Goal: Transaction & Acquisition: Book appointment/travel/reservation

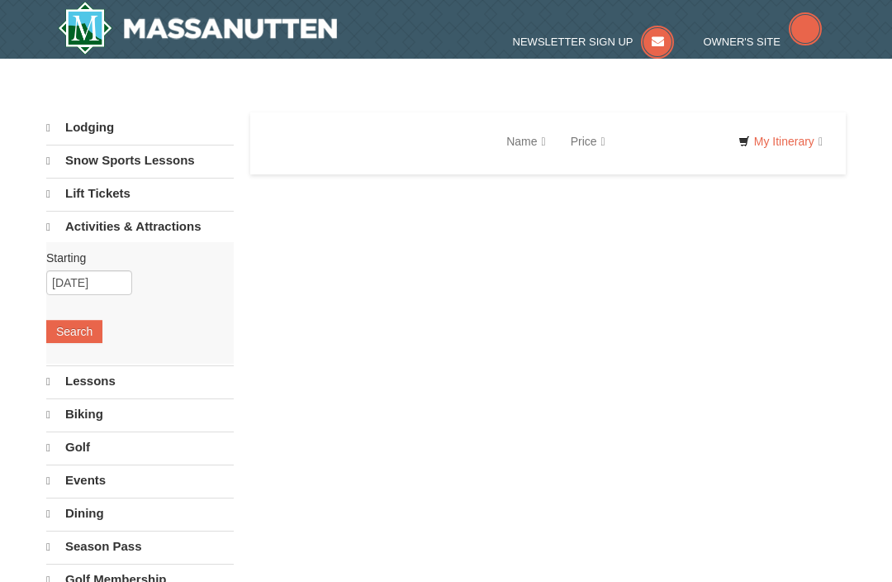
select select "10"
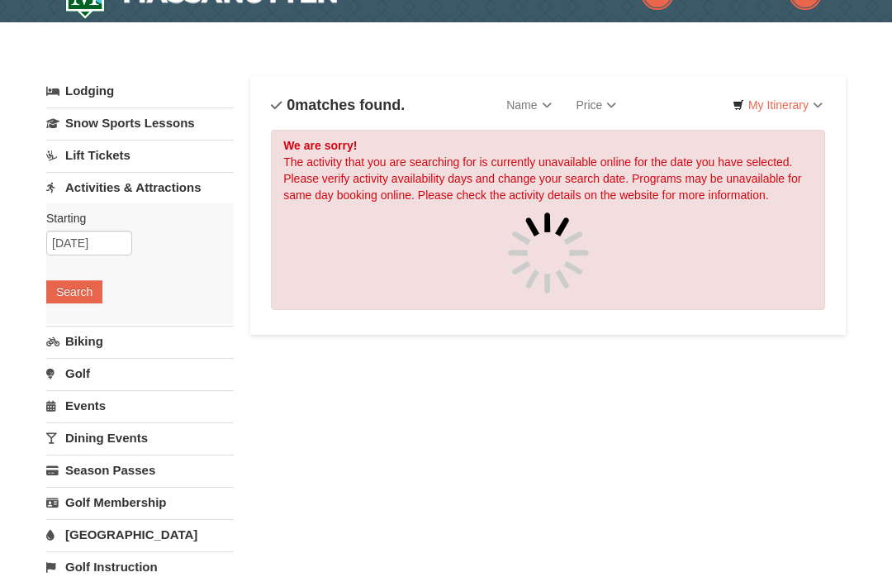
scroll to position [36, 0]
click at [95, 242] on input "[DATE]" at bounding box center [89, 243] width 86 height 25
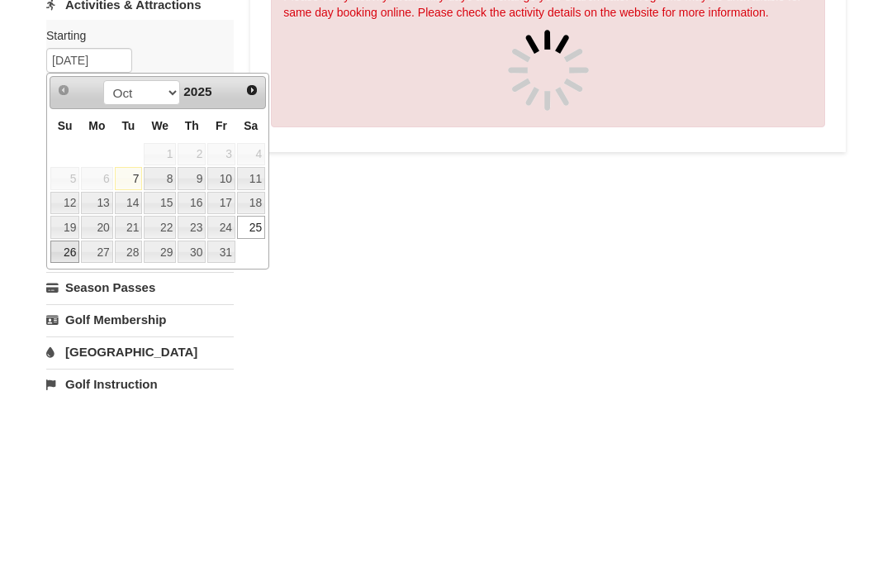
click at [71, 423] on link "26" at bounding box center [64, 434] width 29 height 23
type input "[DATE]"
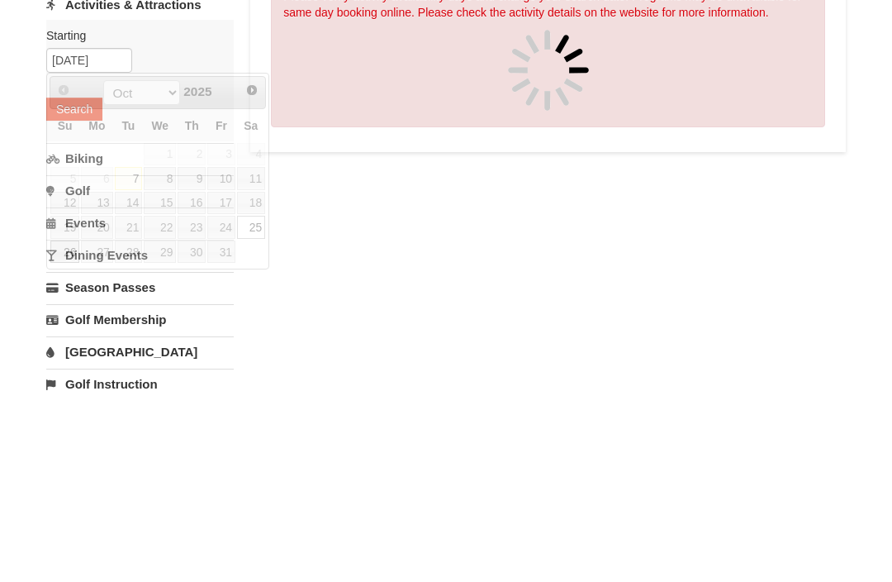
scroll to position [218, 0]
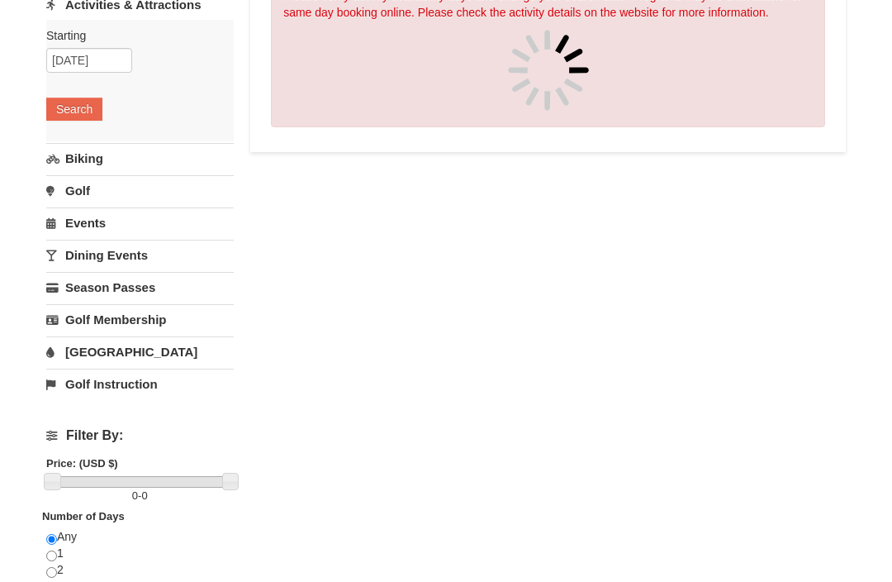
click at [91, 111] on button "Search" at bounding box center [74, 109] width 56 height 23
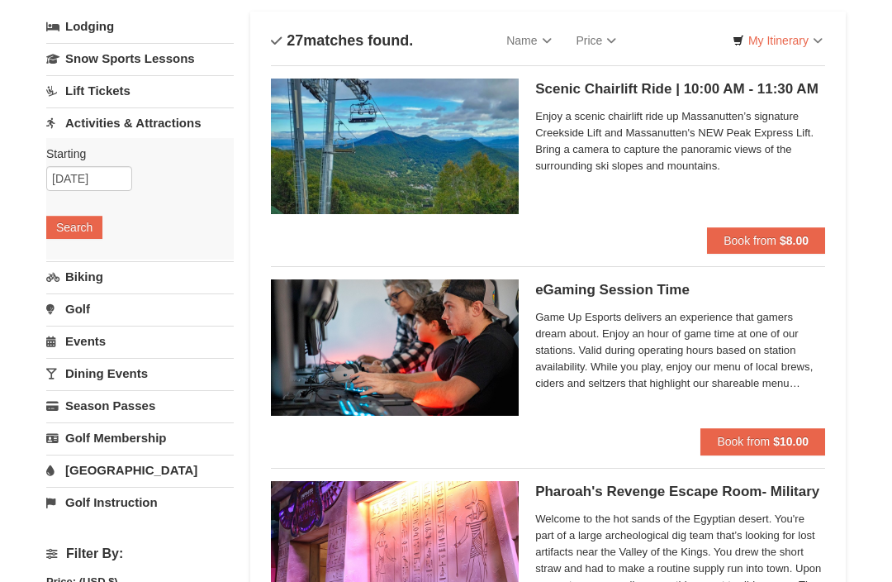
scroll to position [99, 0]
click at [115, 174] on input "[DATE]" at bounding box center [89, 179] width 86 height 25
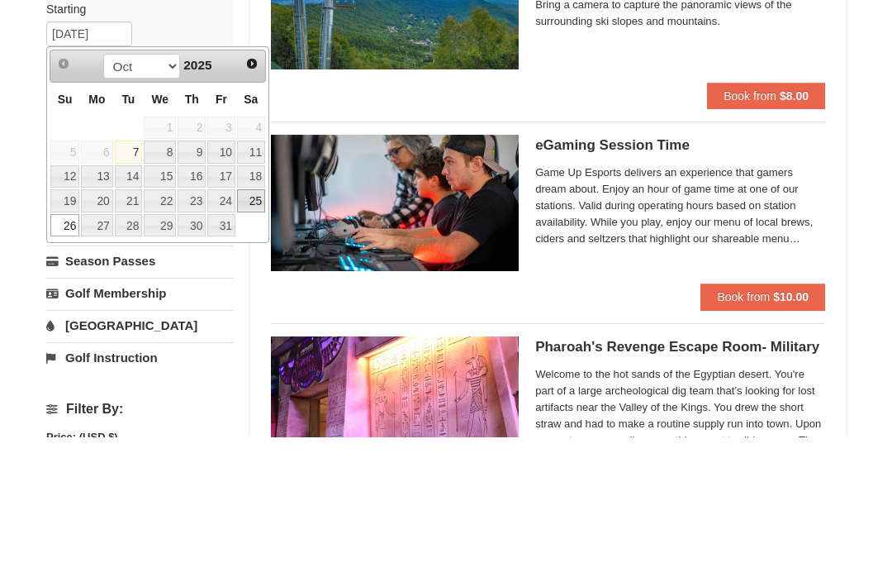
click at [256, 335] on link "25" at bounding box center [251, 346] width 28 height 23
type input "[DATE]"
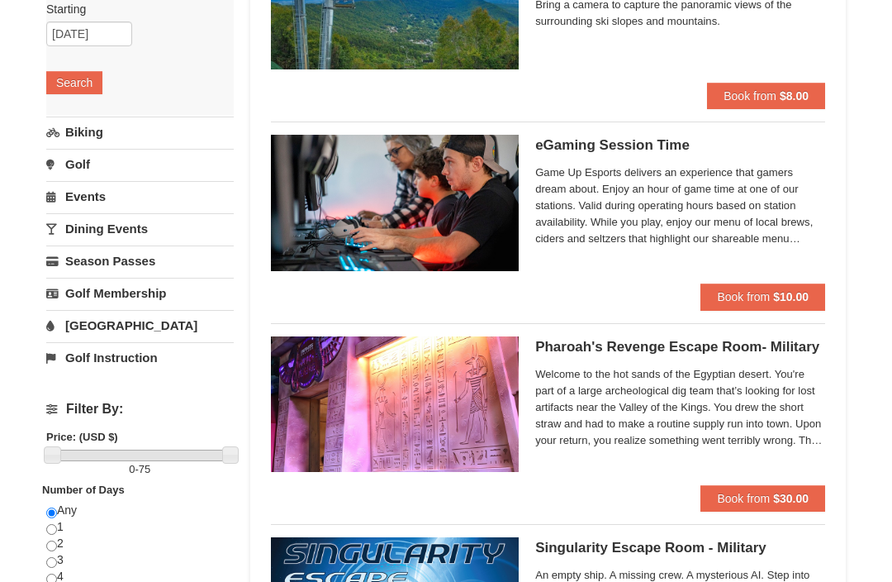
click at [77, 79] on button "Search" at bounding box center [74, 82] width 56 height 23
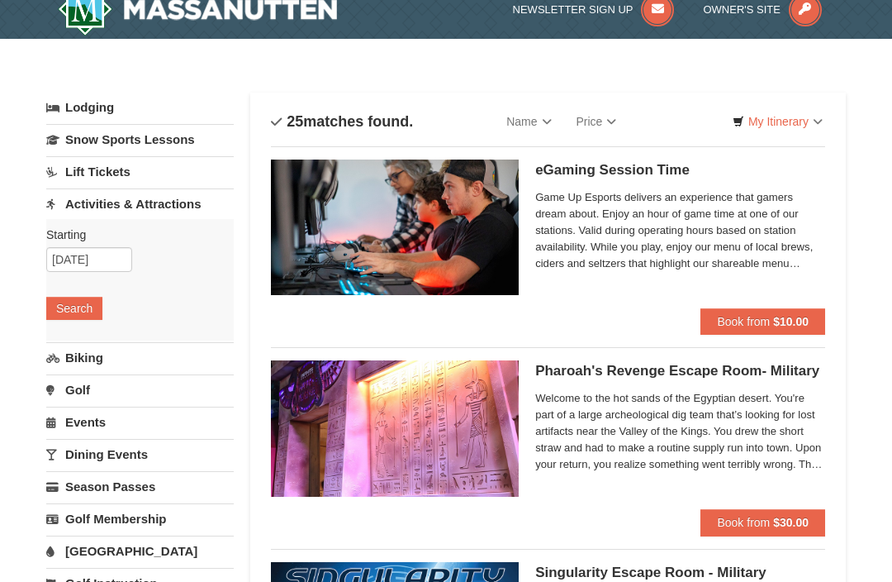
scroll to position [25, 0]
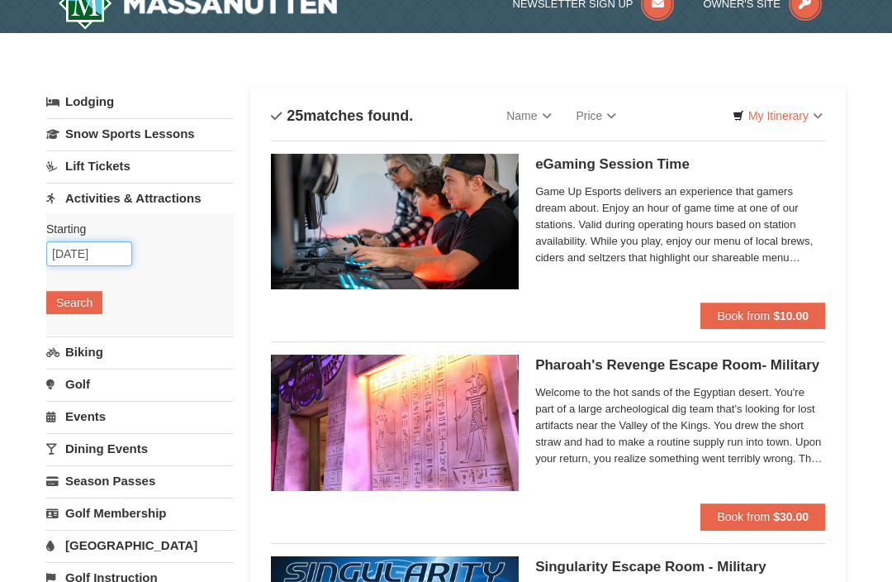
click at [102, 257] on input "10/25/2025" at bounding box center [89, 253] width 86 height 25
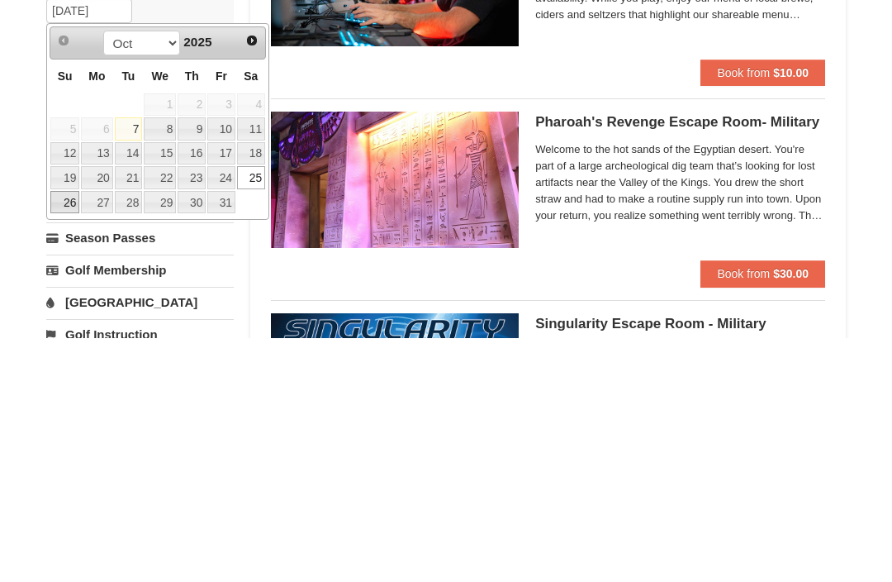
click at [73, 435] on link "26" at bounding box center [64, 446] width 29 height 23
type input "10/26/2025"
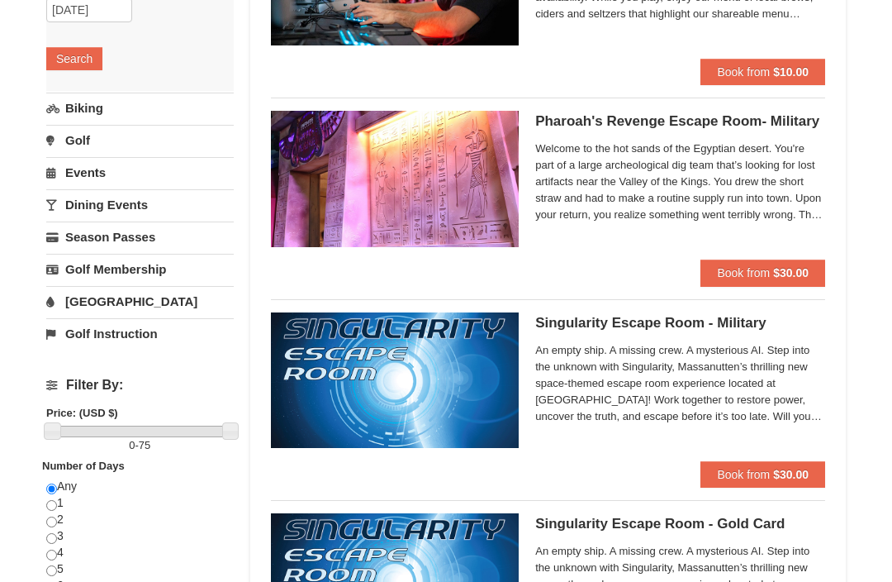
click at [78, 61] on button "Search" at bounding box center [74, 58] width 56 height 23
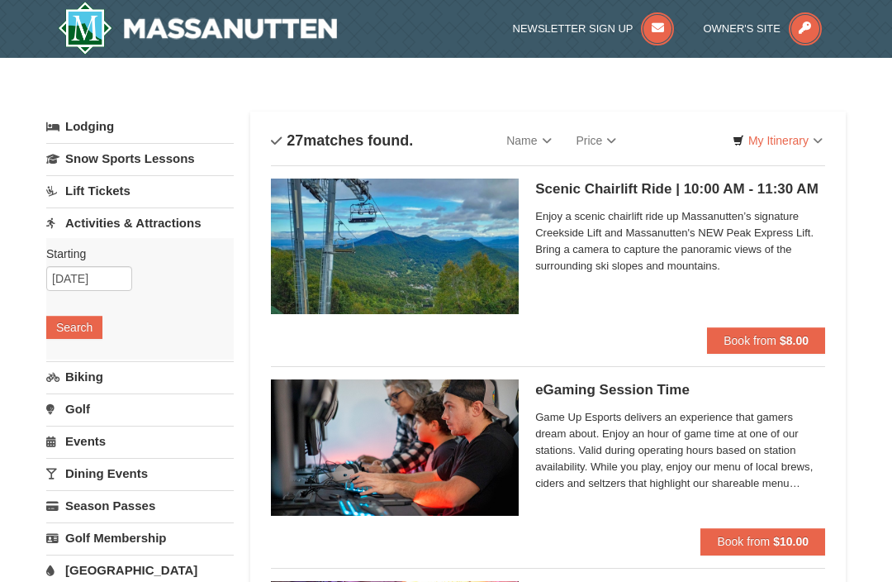
click at [807, 340] on strong "$8.00" at bounding box center [794, 340] width 29 height 13
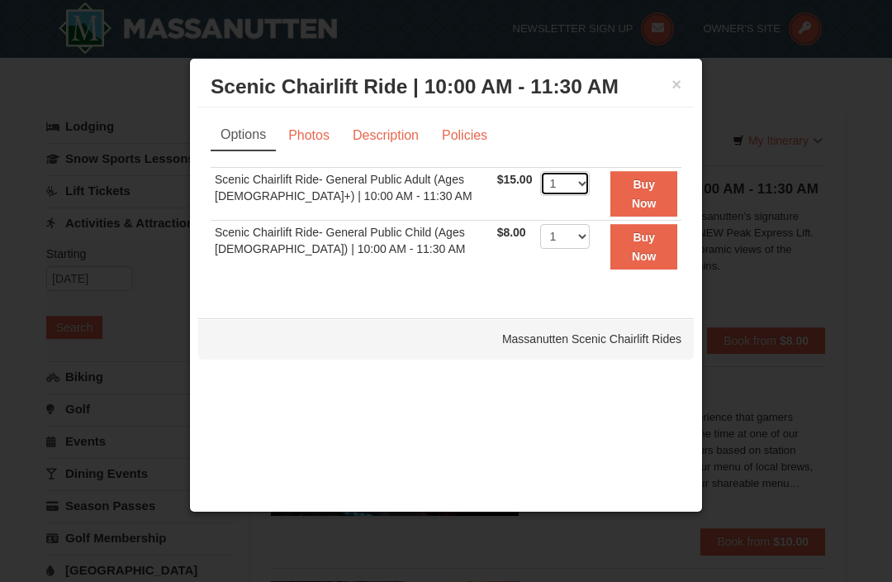
click at [590, 178] on select "1 2 3 4 5 6 7 8 9 10 11 12 13 14 15 16 17 18 19 20 21 22" at bounding box center [565, 183] width 50 height 25
click at [590, 180] on select "1 2 3 4 5 6 7 8 9 10 11 12 13 14 15 16 17 18 19 20 21 22" at bounding box center [565, 183] width 50 height 25
select select "2"
click at [390, 135] on link "Description" at bounding box center [386, 135] width 88 height 31
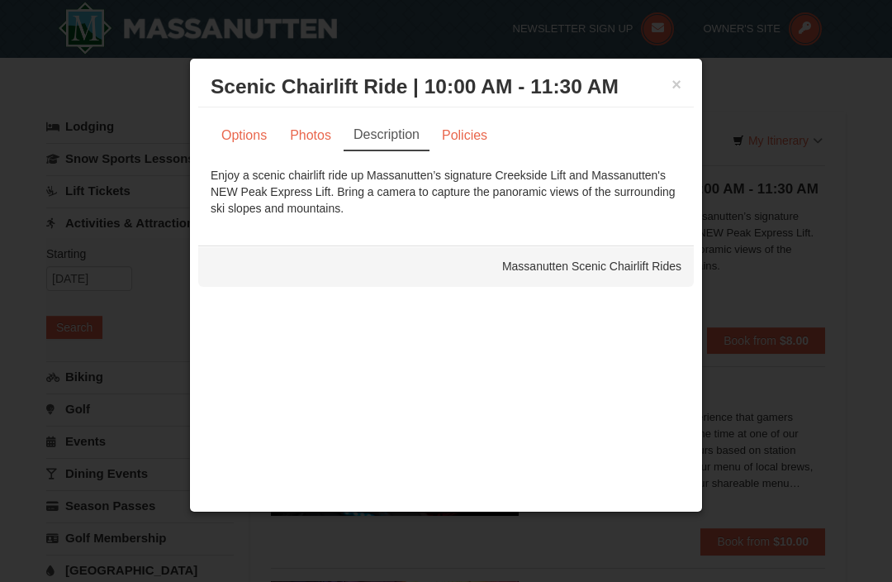
click at [472, 135] on link "Policies" at bounding box center [464, 135] width 67 height 31
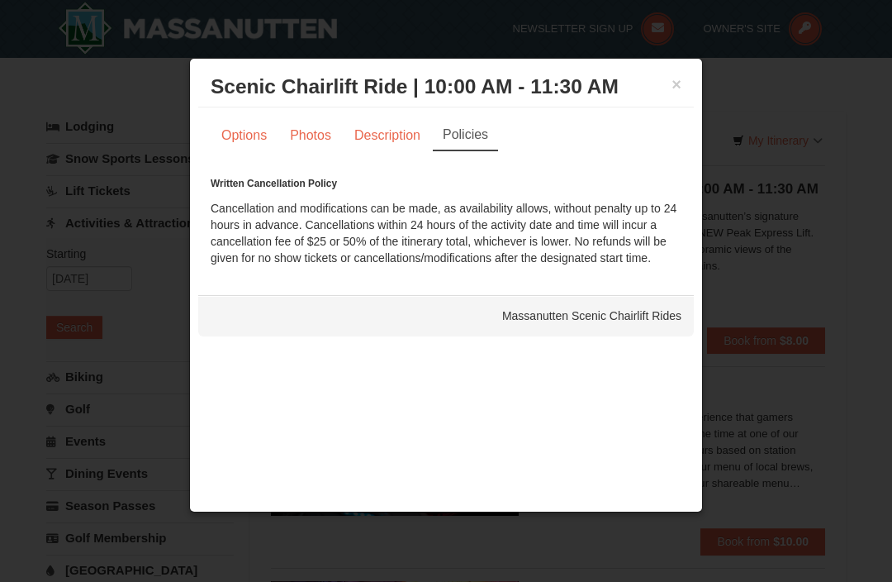
click at [254, 141] on link "Options" at bounding box center [244, 135] width 67 height 31
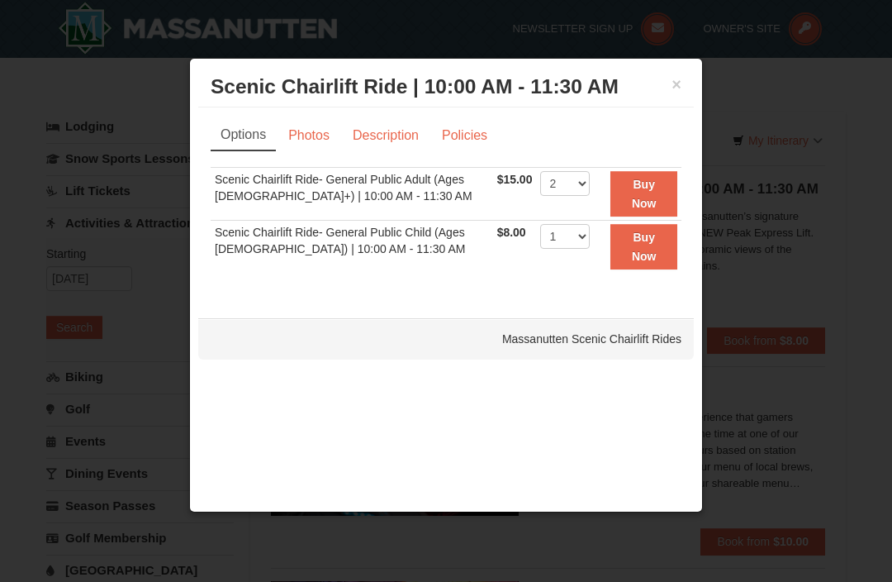
click at [649, 191] on strong "Buy Now" at bounding box center [644, 193] width 25 height 31
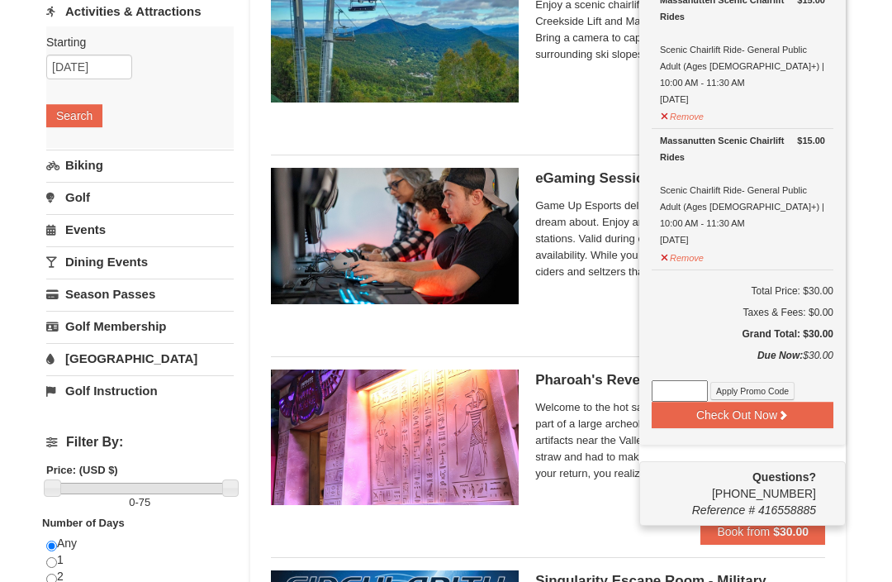
scroll to position [212, 0]
click at [803, 402] on button "Check Out Now" at bounding box center [743, 415] width 182 height 26
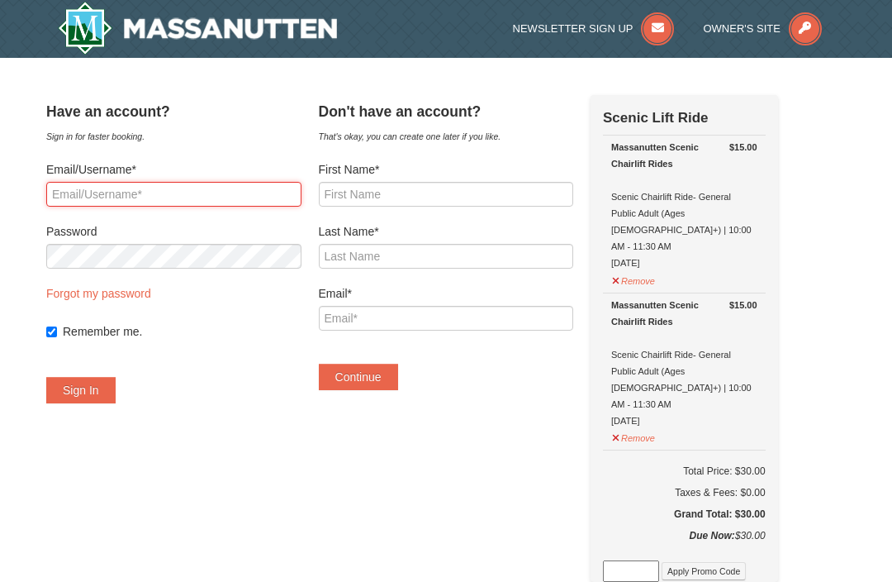
click at [191, 188] on input "Email/Username*" at bounding box center [173, 194] width 255 height 25
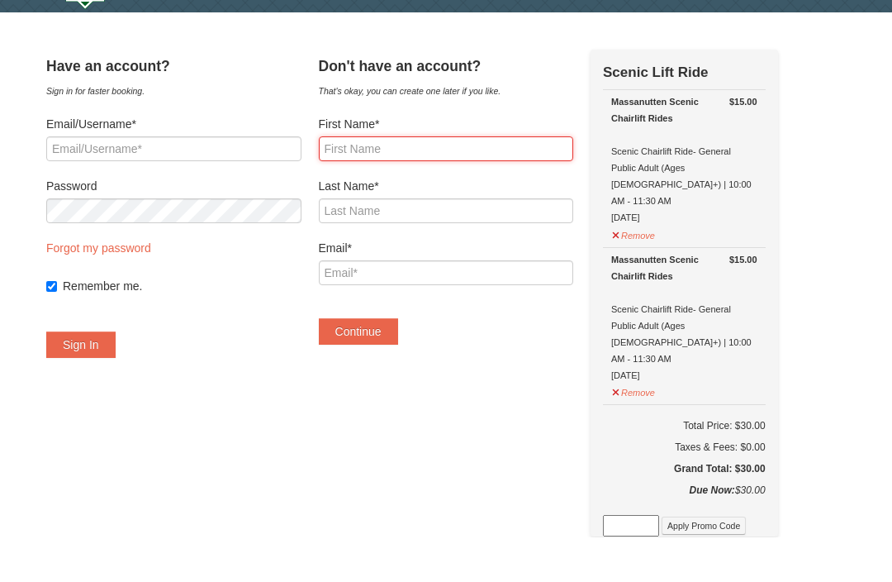
click at [471, 182] on input "First Name*" at bounding box center [446, 194] width 255 height 25
type input "Linda"
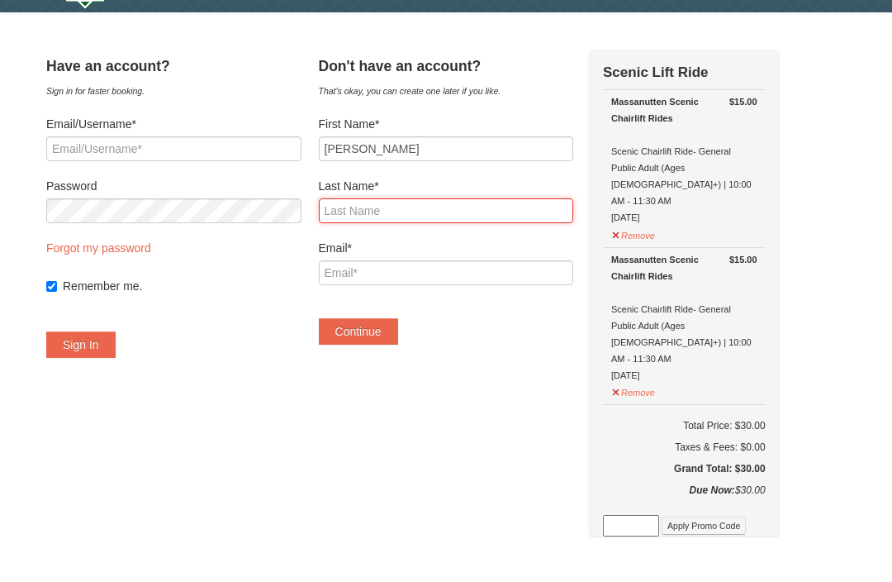
click at [438, 244] on input "Last Name*" at bounding box center [446, 256] width 255 height 25
type input "Roberts"
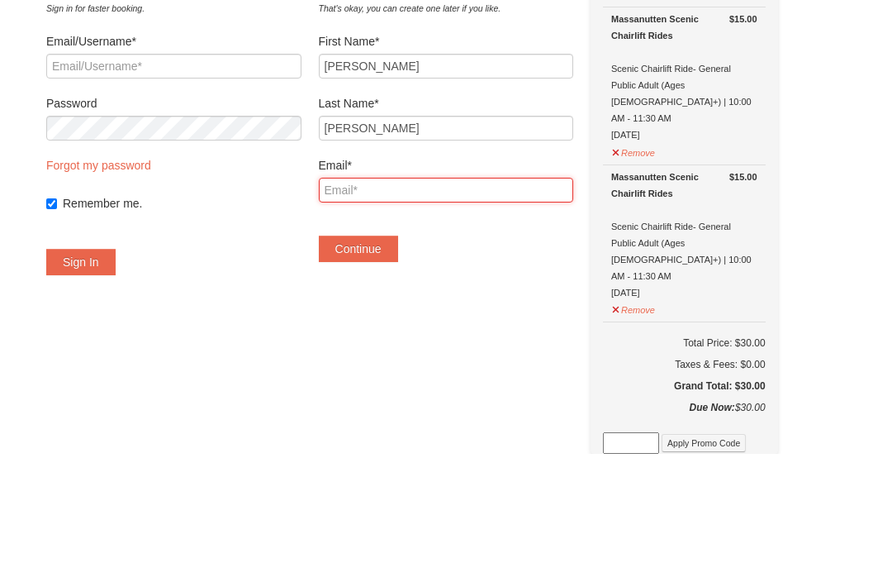
type input "lerober1@yahoo.com"
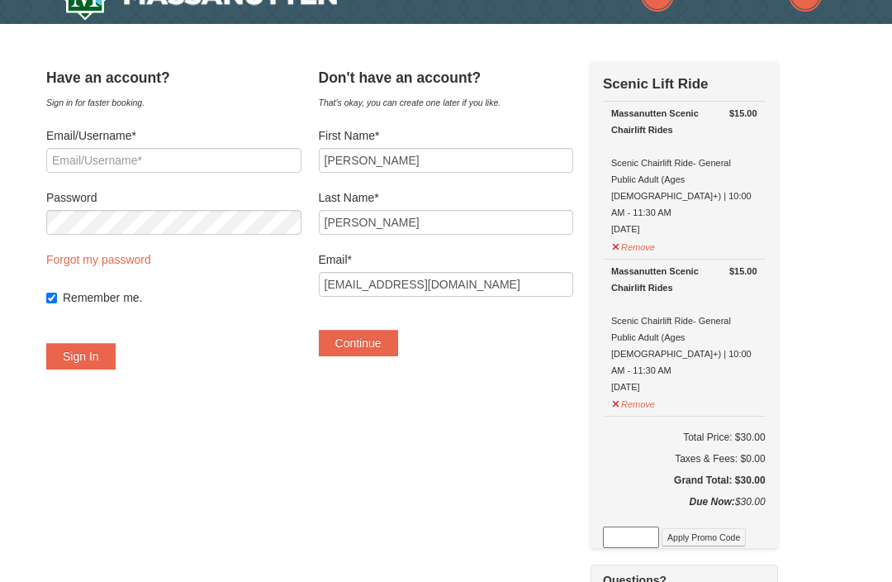
scroll to position [36, 0]
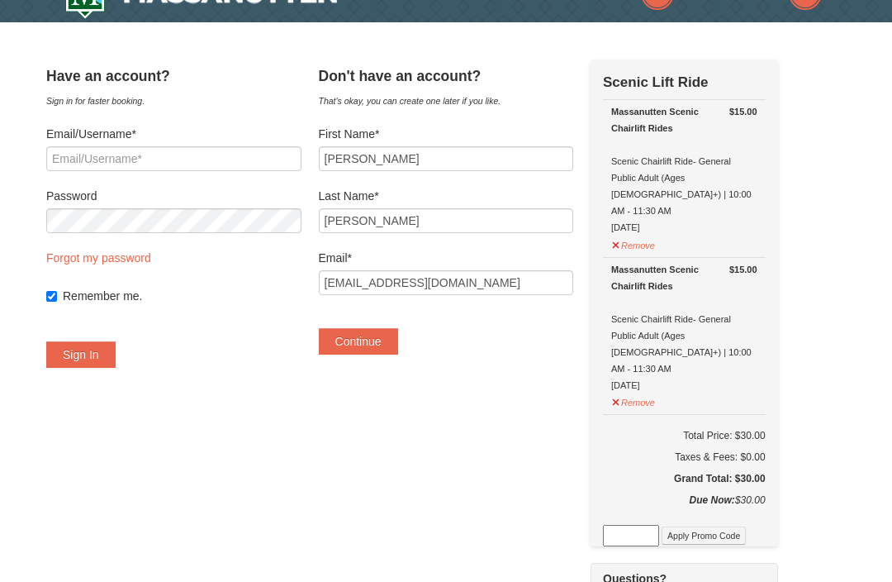
click at [384, 340] on button "Continue" at bounding box center [358, 341] width 79 height 26
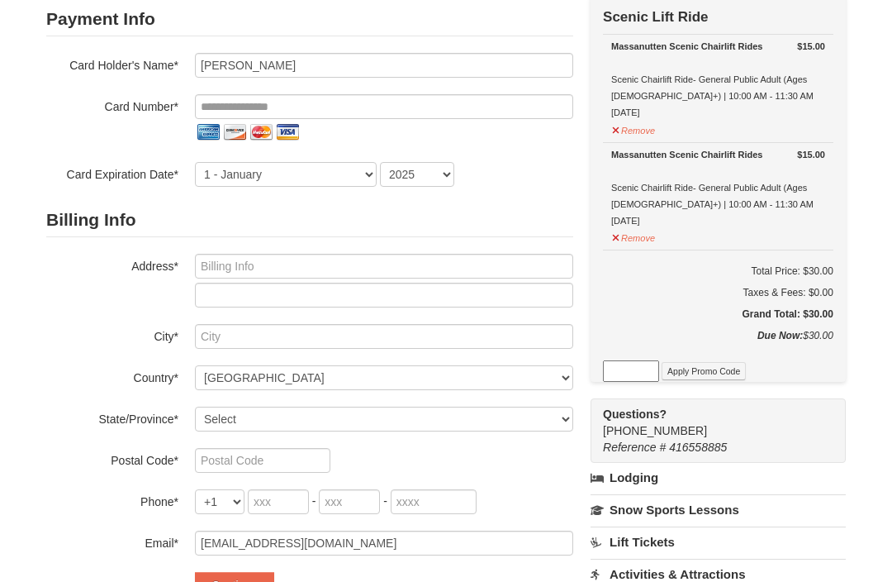
scroll to position [144, 0]
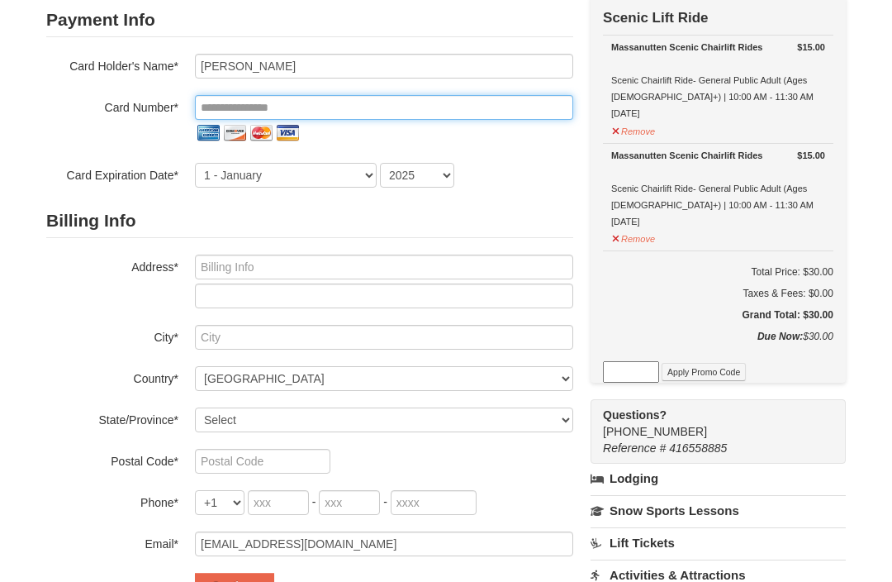
click at [321, 103] on input "tel" at bounding box center [384, 107] width 378 height 25
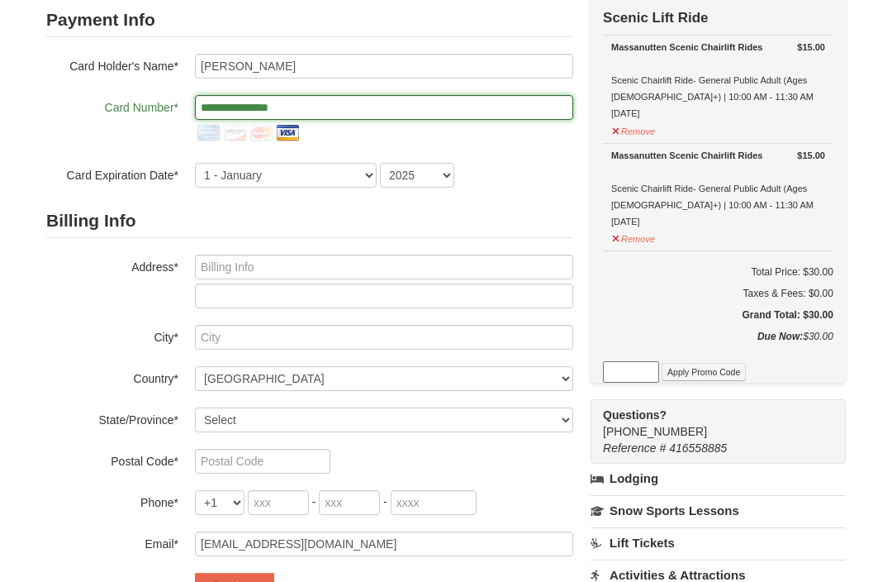
type input "**********"
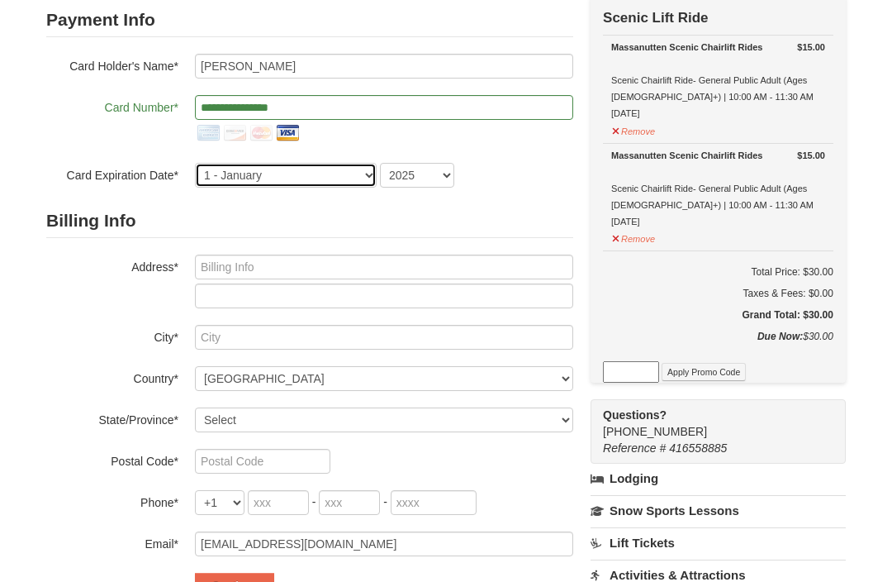
click at [326, 175] on select "1 - January 2 - February 3 - March 4 - April 5 - May 6 - June 7 - July 8 - Augu…" at bounding box center [286, 175] width 182 height 25
select select "4"
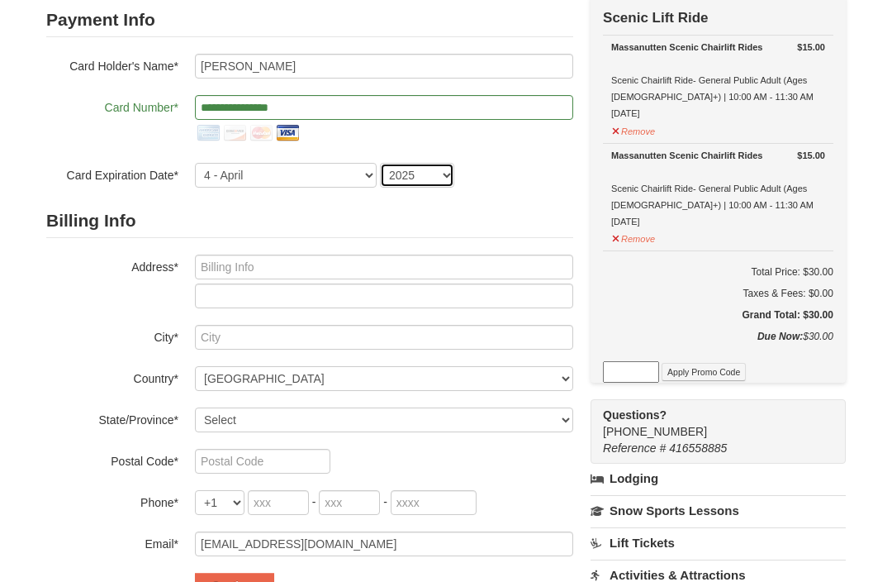
click at [428, 178] on select "2025 2026 2027 2028 2029 2030 2031 2032 2033 2034" at bounding box center [417, 175] width 74 height 25
select select "2028"
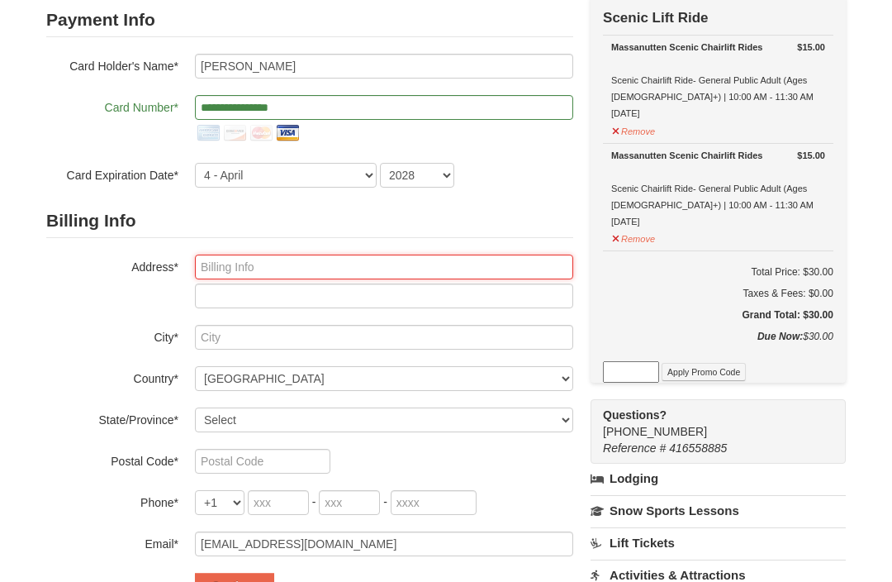
click at [316, 267] on input "text" at bounding box center [384, 267] width 378 height 25
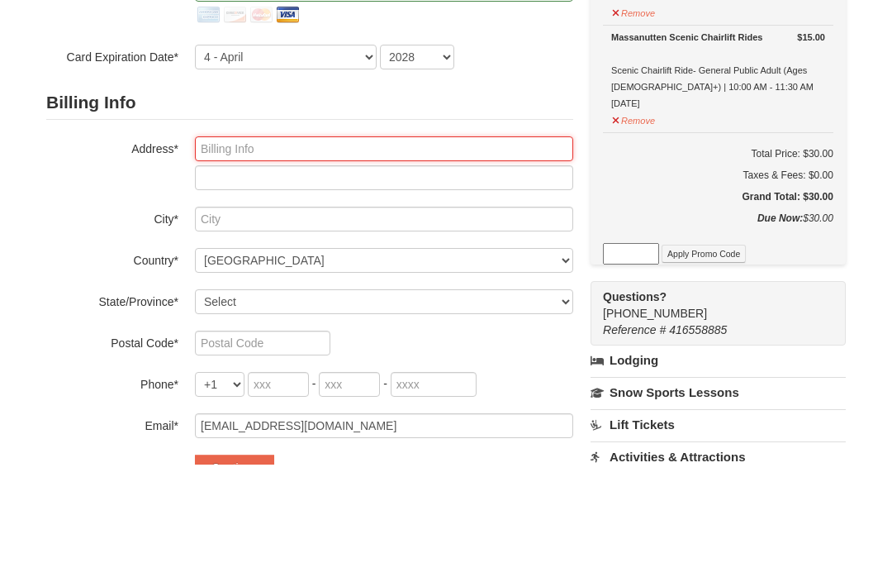
type input "9 Bland spring Pl"
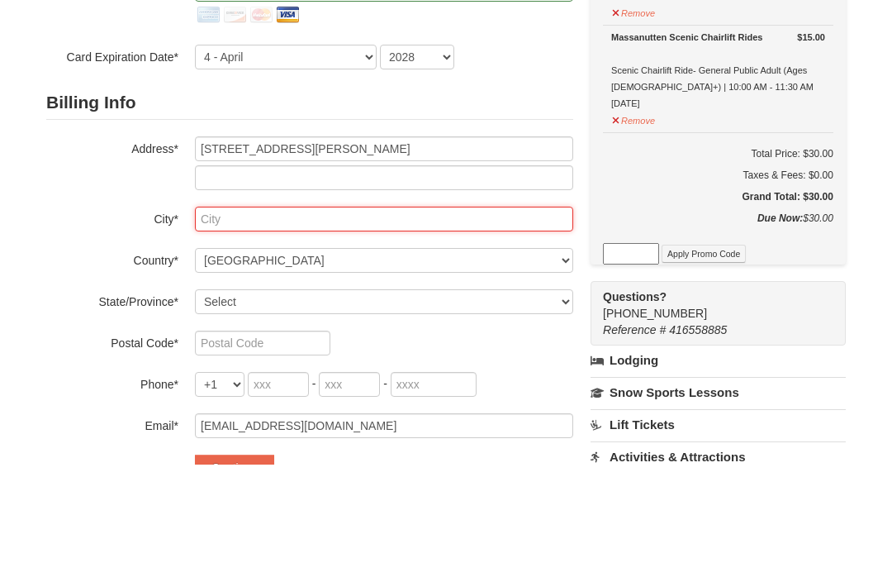
type input "Durham"
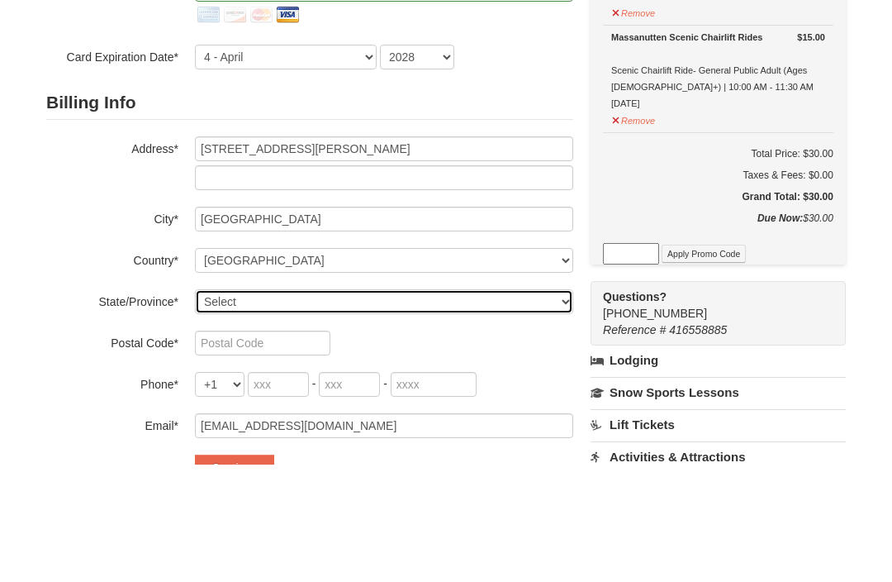
select select "NC"
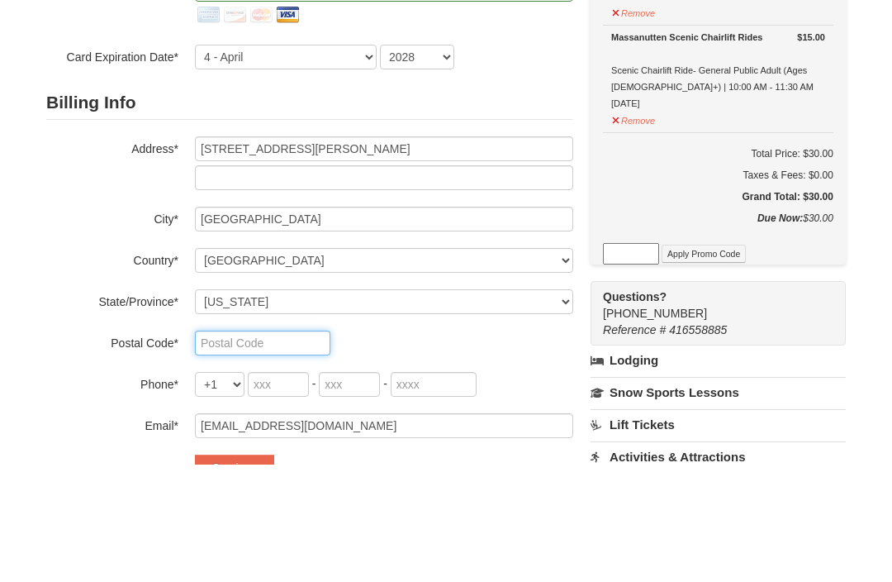
type input "27713"
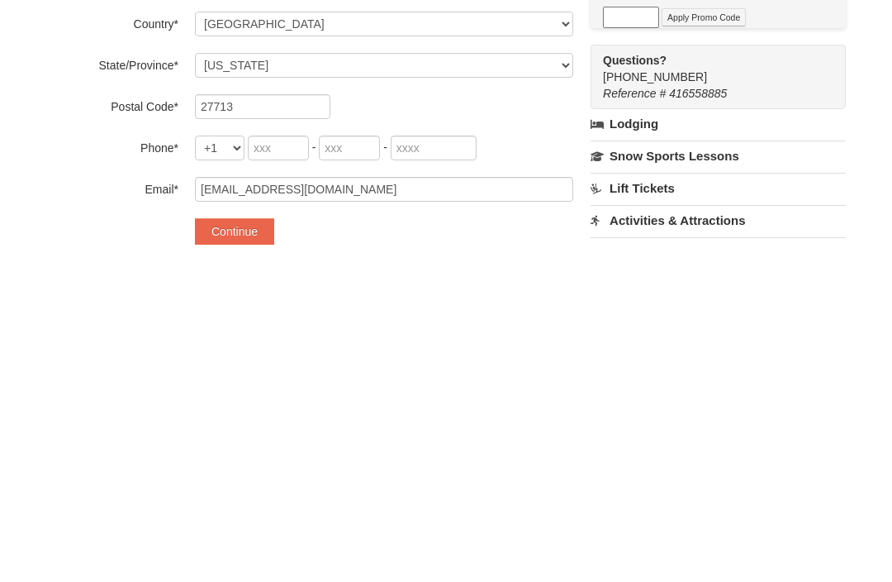
scroll to position [169, 0]
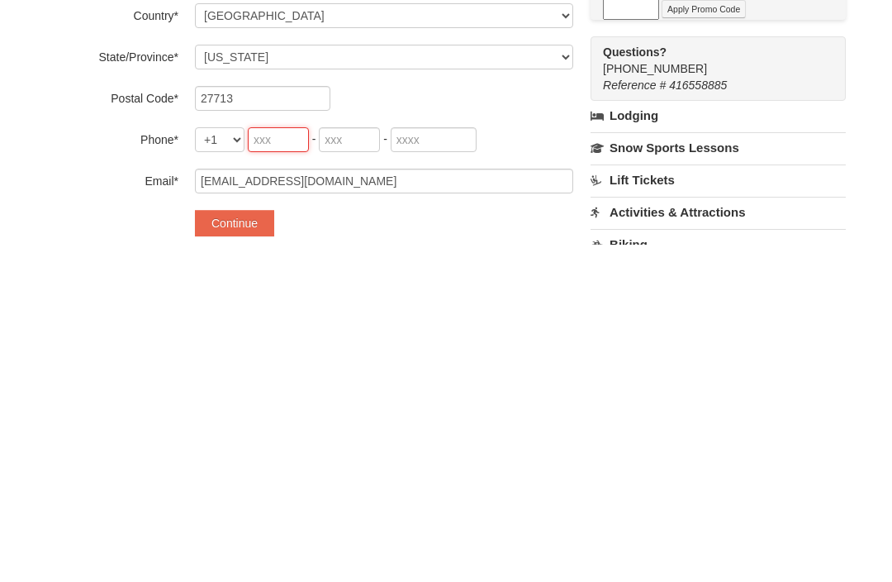
click at [297, 464] on input "tel" at bounding box center [278, 476] width 61 height 25
type input "919"
type input "656"
type input "8941"
click at [416, 547] on div "Continue" at bounding box center [384, 560] width 378 height 26
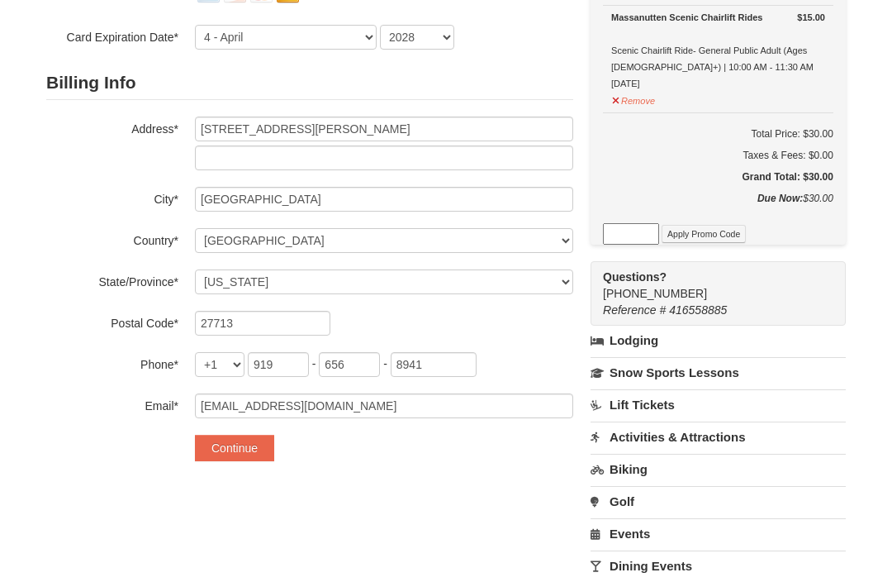
scroll to position [288, 0]
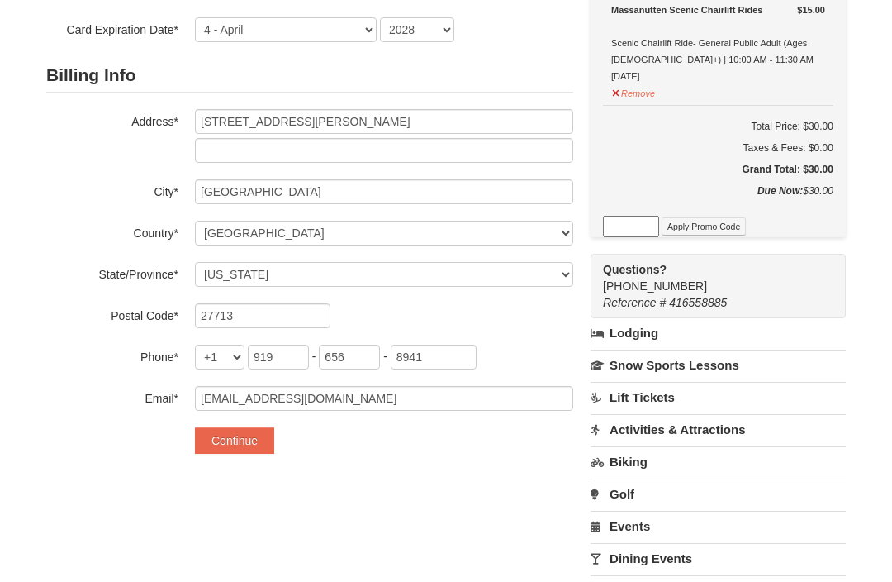
click at [252, 434] on button "Continue" at bounding box center [234, 441] width 79 height 26
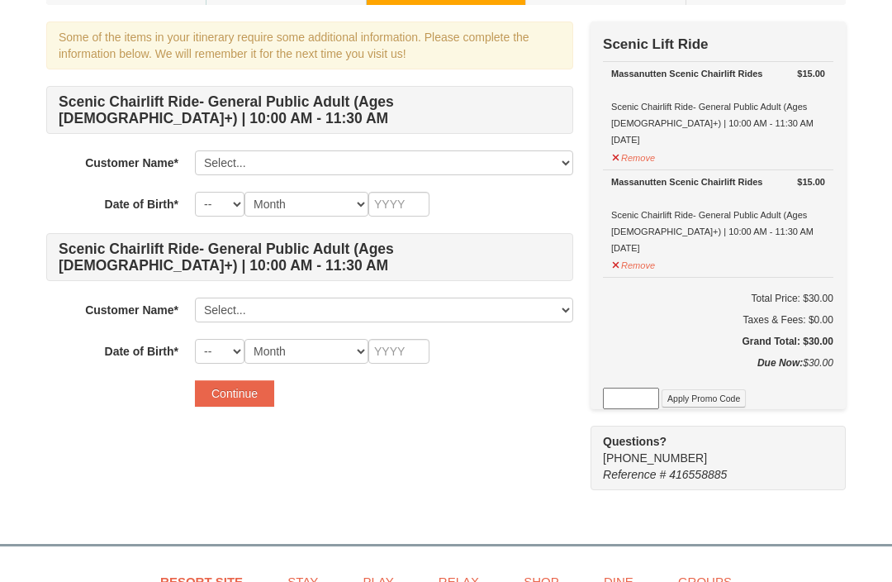
scroll to position [118, 0]
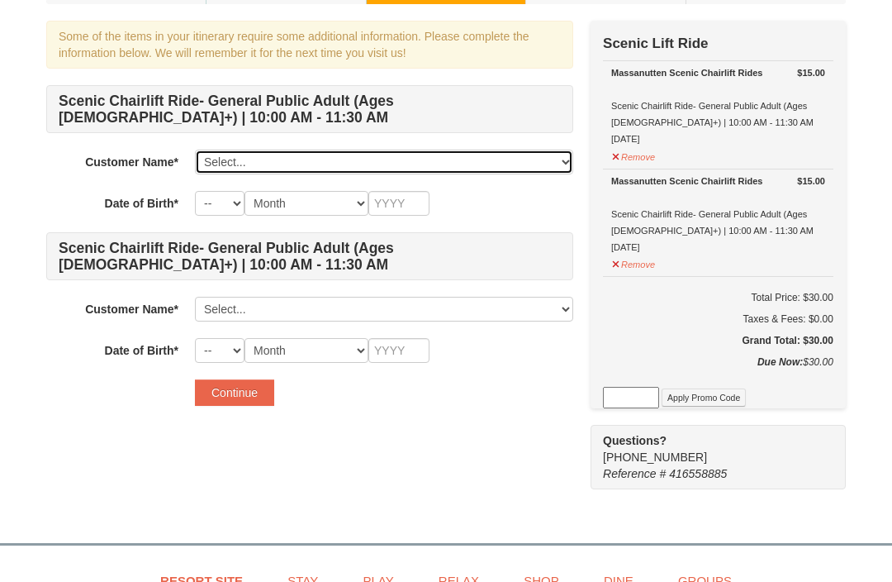
click at [322, 165] on select "Select... Linda Roberts Add New..." at bounding box center [384, 162] width 378 height 25
select select "28355041"
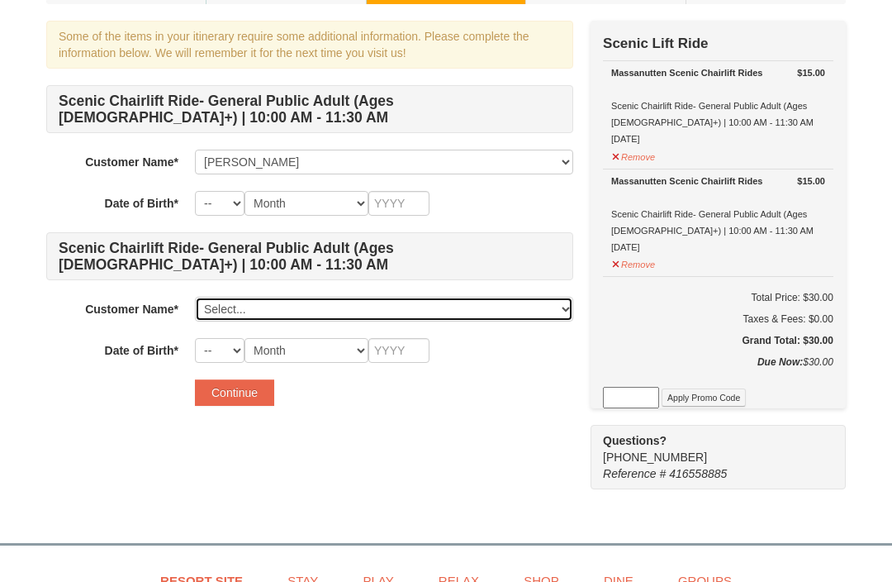
click at [346, 298] on select "Select... Linda Roberts Add New..." at bounding box center [384, 309] width 378 height 25
select select "28355041"
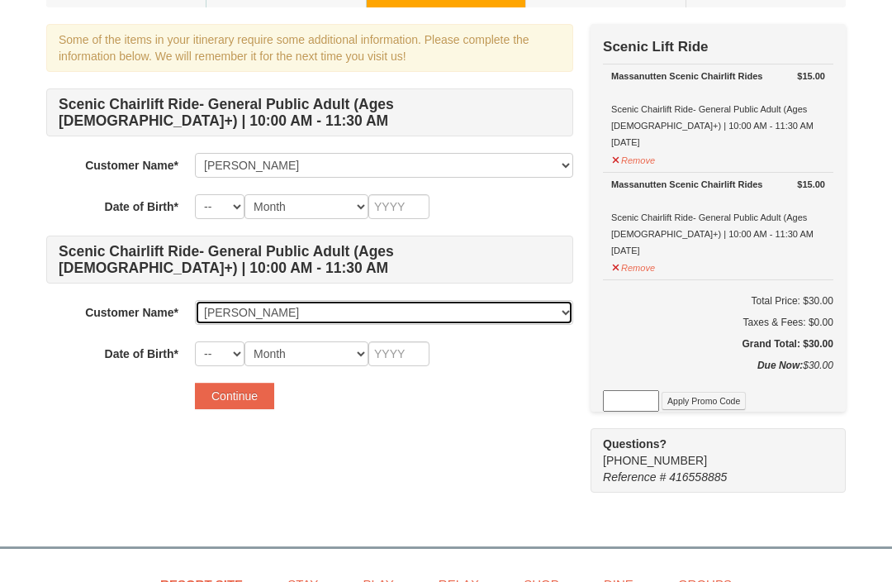
scroll to position [109, 0]
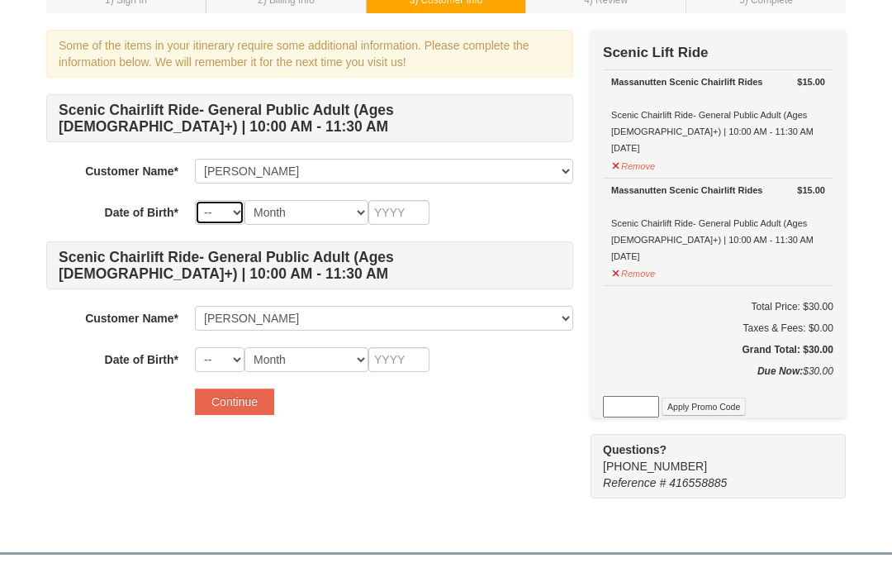
click at [230, 212] on select "-- 01 02 03 04 05 06 07 08 09 10 11 12 13 14 15 16 17 18 19 20 21 22 23 24 25 2…" at bounding box center [220, 212] width 50 height 25
select select "05"
click at [227, 212] on select "-- 01 02 03 04 05 06 07 08 09 10 11 12 13 14 15 16 17 18 19 20 21 22 23 24 25 2…" at bounding box center [220, 212] width 50 height 25
select select "16"
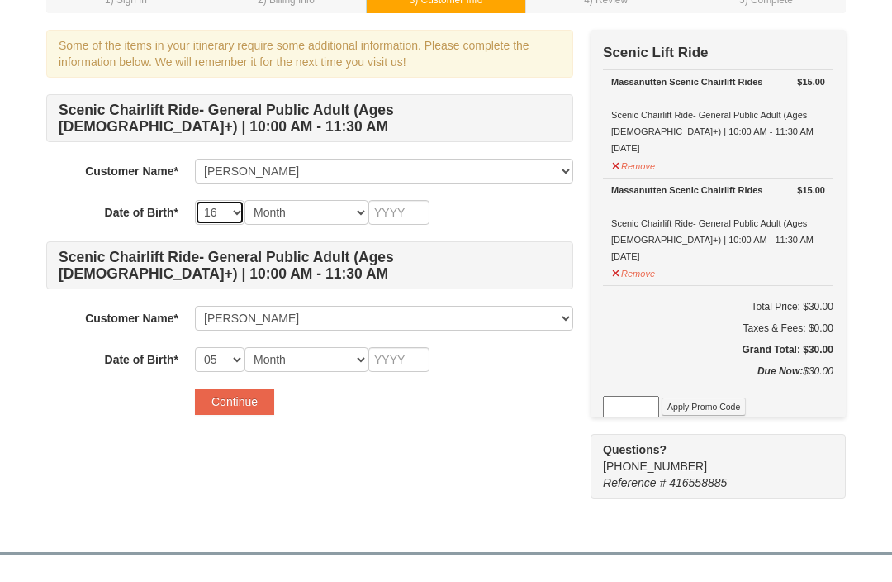
select select "16"
click at [328, 218] on select "Month January February March April May June July August September October Novem…" at bounding box center [307, 212] width 124 height 25
select select "05"
click at [402, 204] on input "text" at bounding box center [399, 212] width 61 height 25
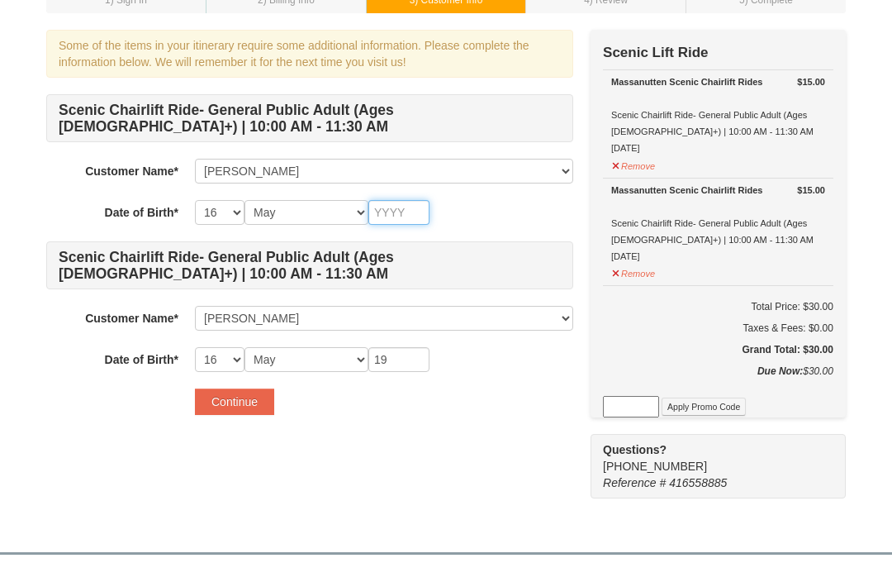
type input "196"
type input "1968"
click at [374, 427] on div "Some of the items in your itinerary require some additional information. Please…" at bounding box center [309, 231] width 527 height 402
click at [250, 393] on button "Continue" at bounding box center [234, 401] width 79 height 26
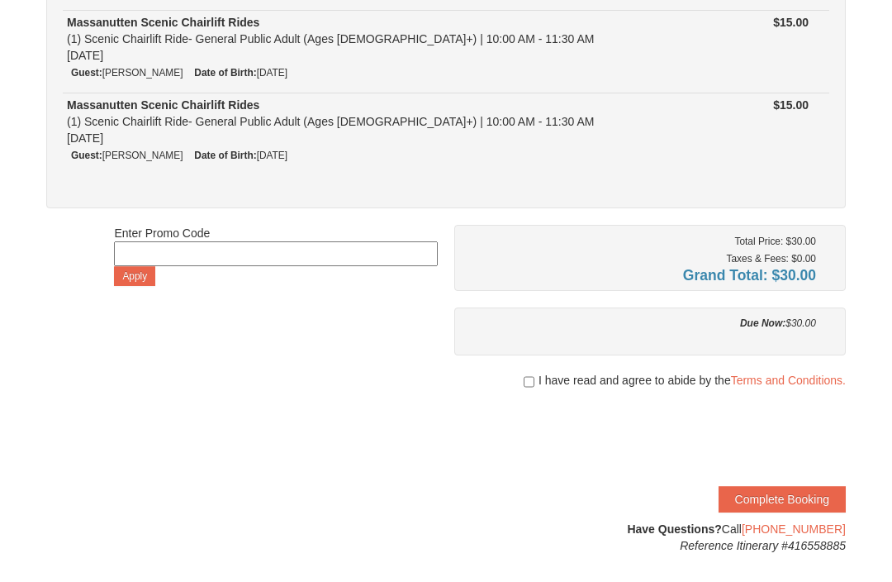
scroll to position [179, 0]
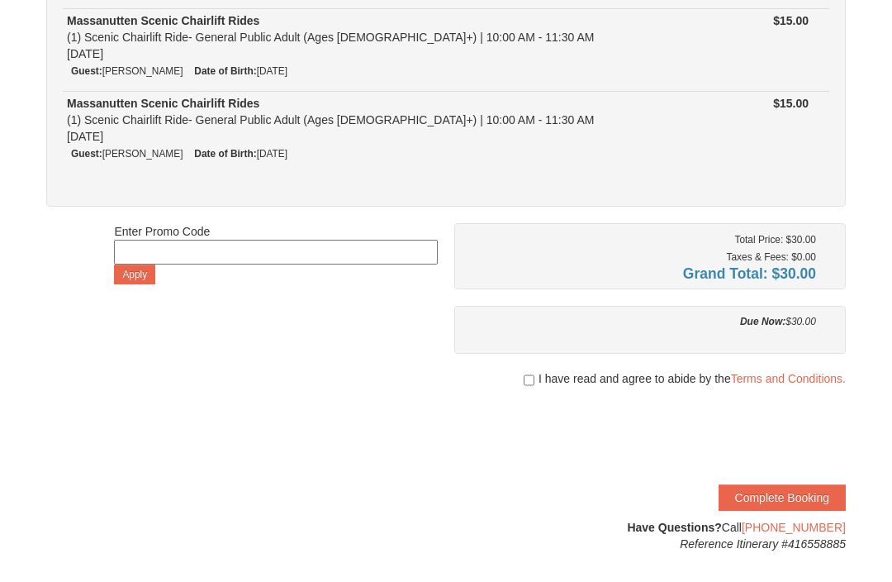
click at [524, 378] on input "checkbox" at bounding box center [529, 380] width 11 height 13
checkbox input "true"
click at [833, 496] on button "Complete Booking" at bounding box center [782, 497] width 127 height 26
